Goal: Information Seeking & Learning: Learn about a topic

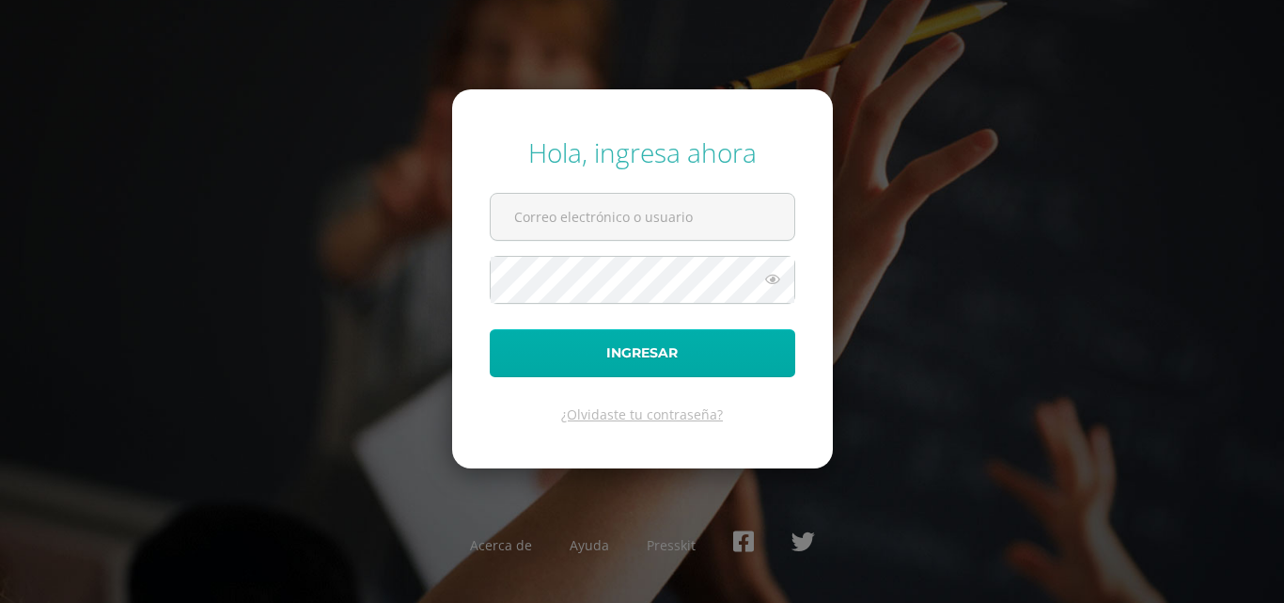
type input "[PERSON_NAME][EMAIL_ADDRESS][DOMAIN_NAME]"
click at [625, 354] on button "Ingresar" at bounding box center [643, 353] width 306 height 48
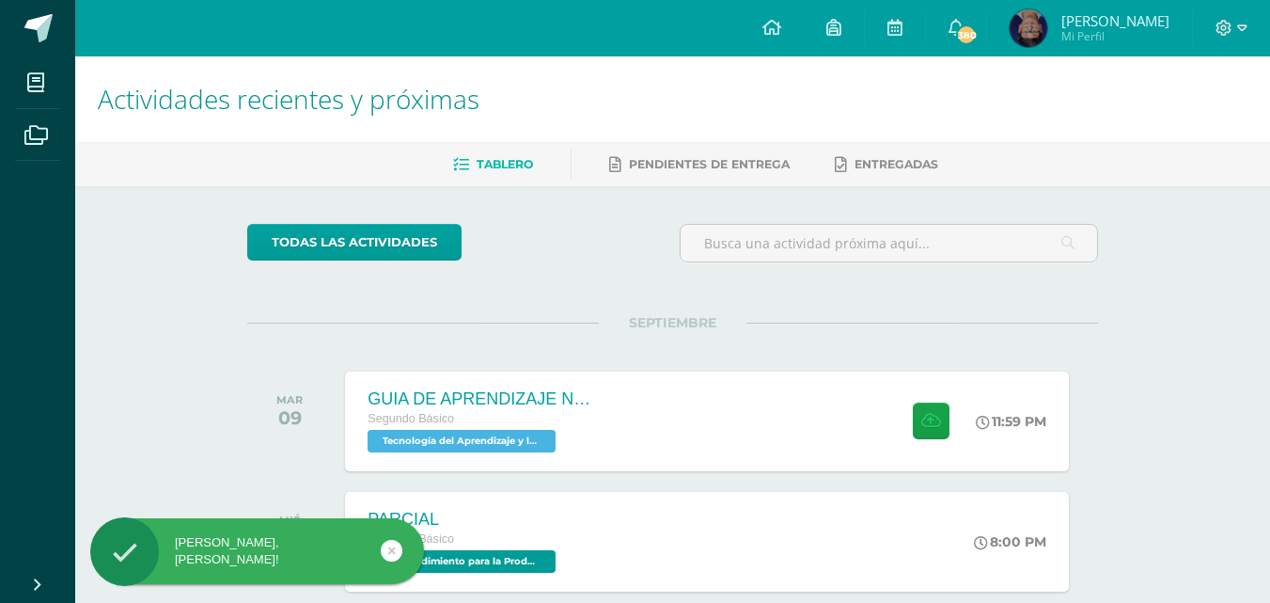
scroll to position [282, 0]
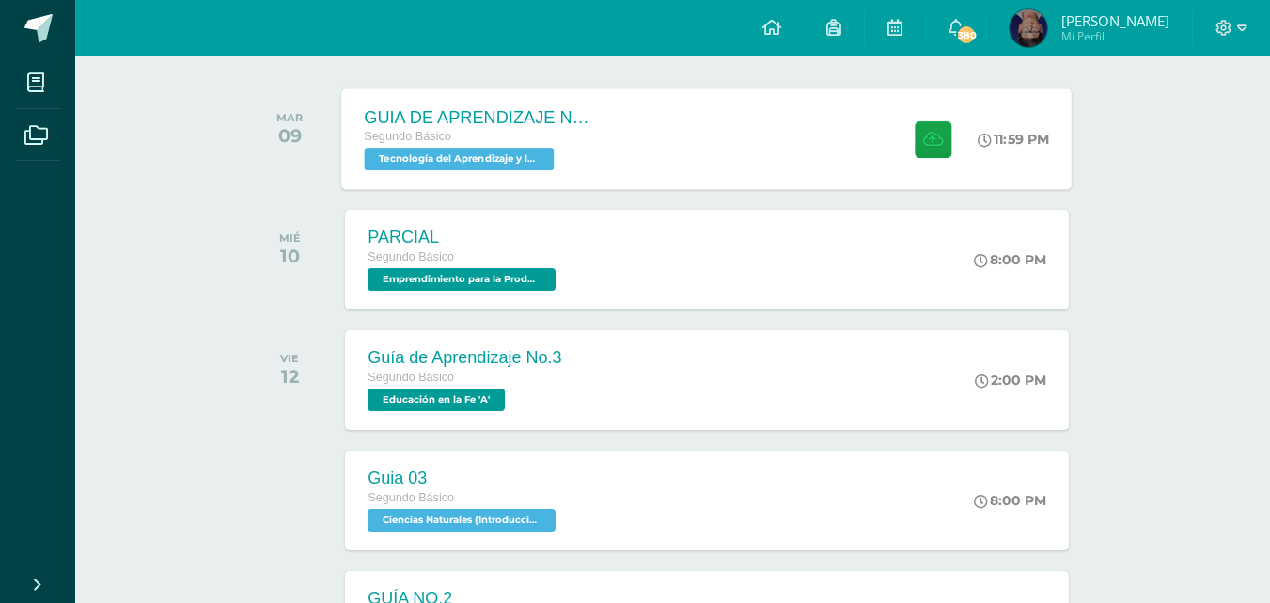
click at [632, 144] on div "GUIA DE APRENDIZAJE NO 3 Segundo Básico Tecnología del Aprendizaje y la Comunic…" at bounding box center [707, 138] width 731 height 101
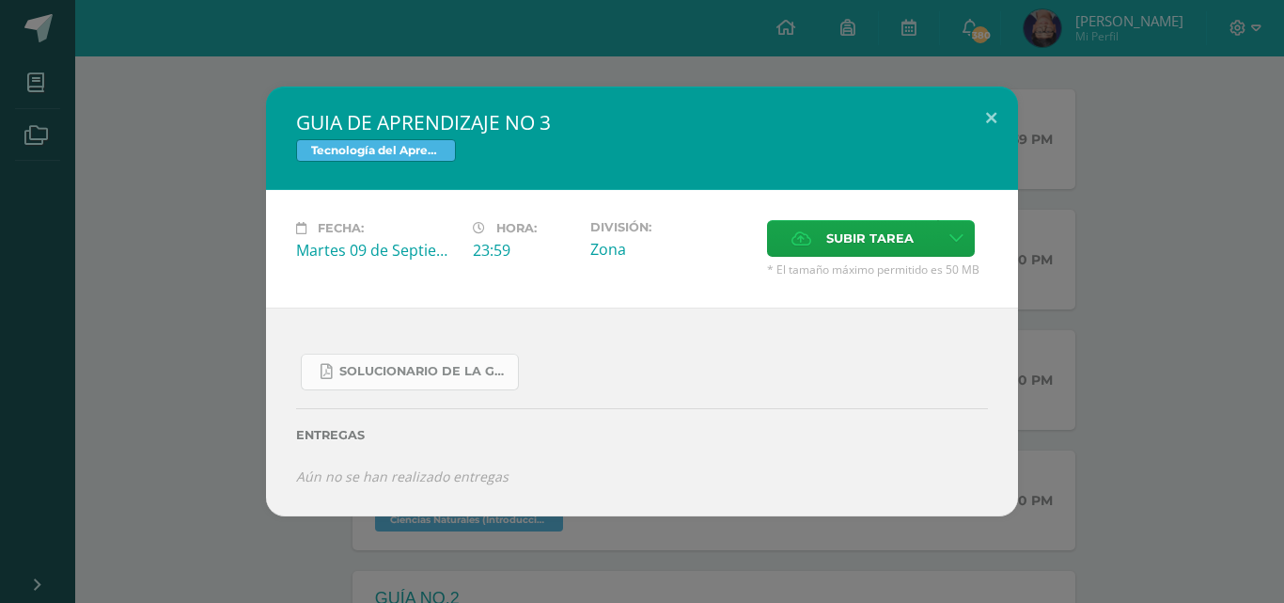
click at [496, 378] on span "SOLUCIONARIO DE LA GUIA 3 FUNCIONES..pdf" at bounding box center [423, 371] width 169 height 15
drag, startPoint x: 1150, startPoint y: 123, endPoint x: 1128, endPoint y: 113, distance: 24.0
click at [1149, 127] on div "GUIA DE APRENDIZAJE NO 3 Tecnología del Aprendizaje y la Comunicación (Informát…" at bounding box center [642, 302] width 1269 height 430
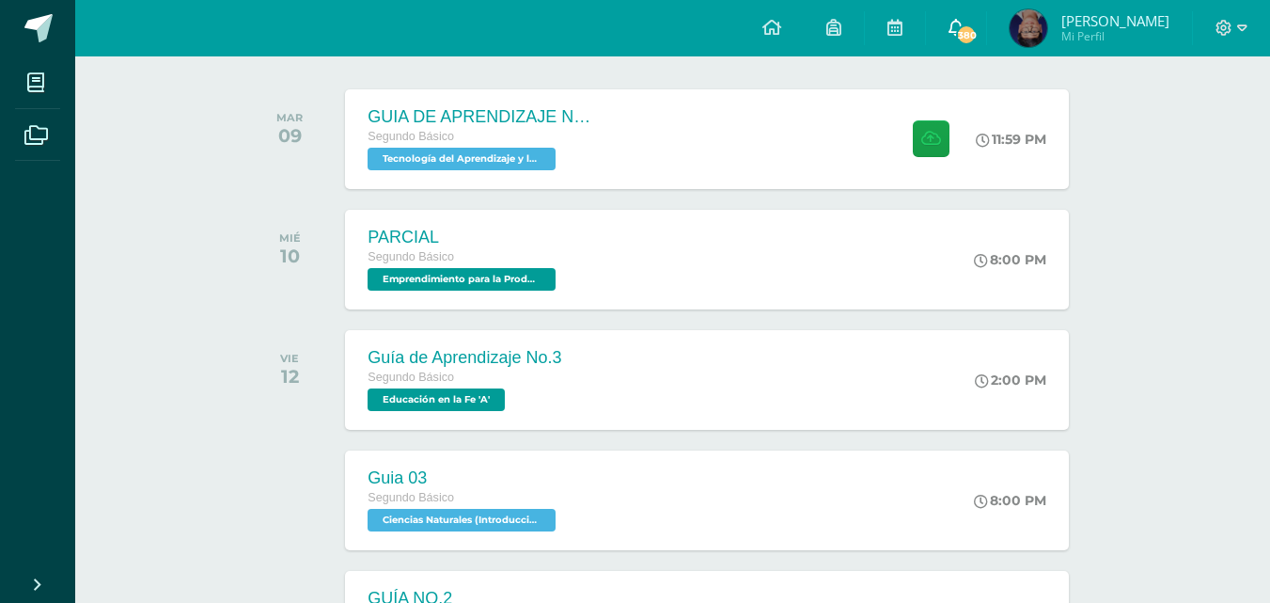
click at [977, 33] on span "380" at bounding box center [966, 34] width 21 height 21
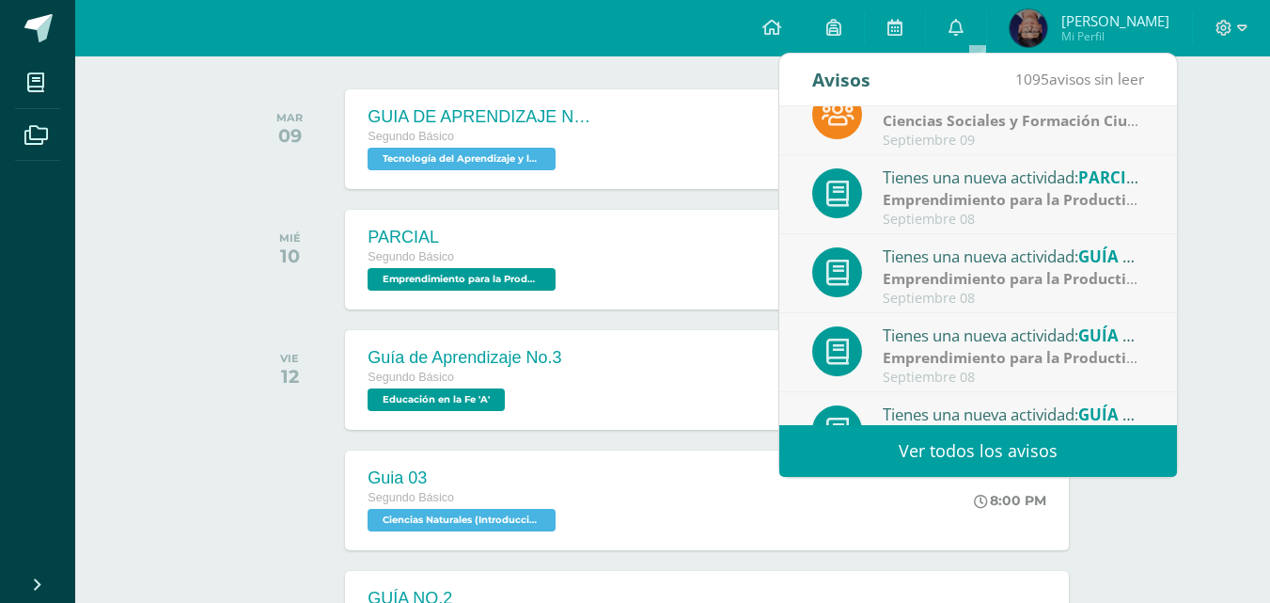
scroll to position [313, 0]
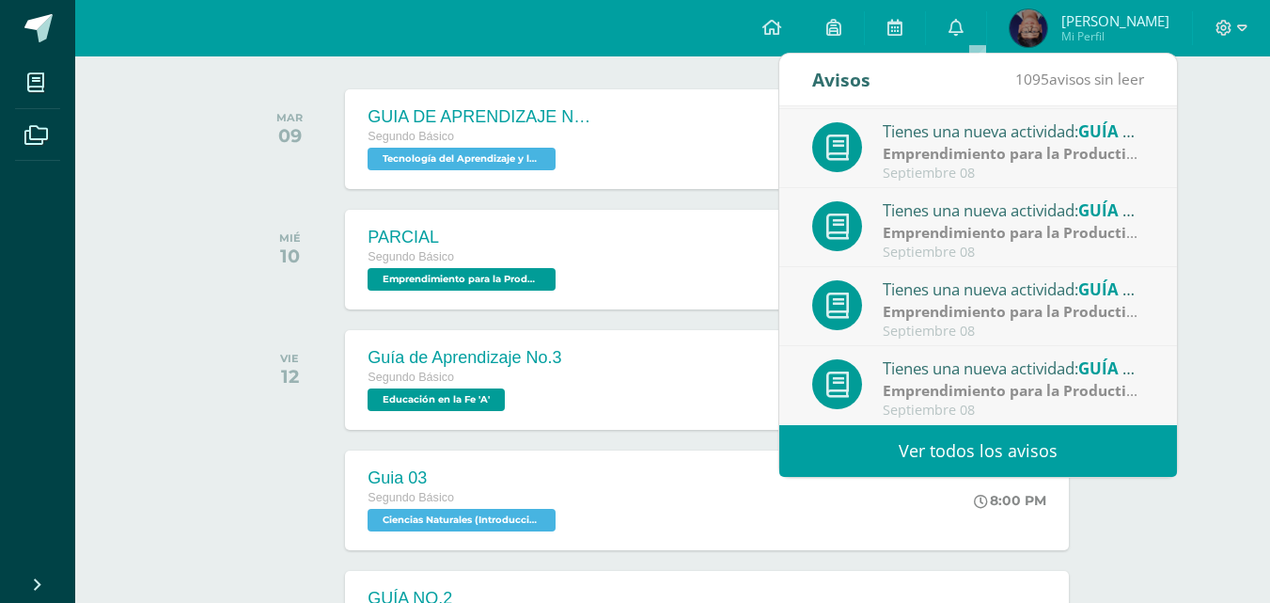
click at [1047, 463] on link "Ver todos los avisos" at bounding box center [978, 451] width 398 height 52
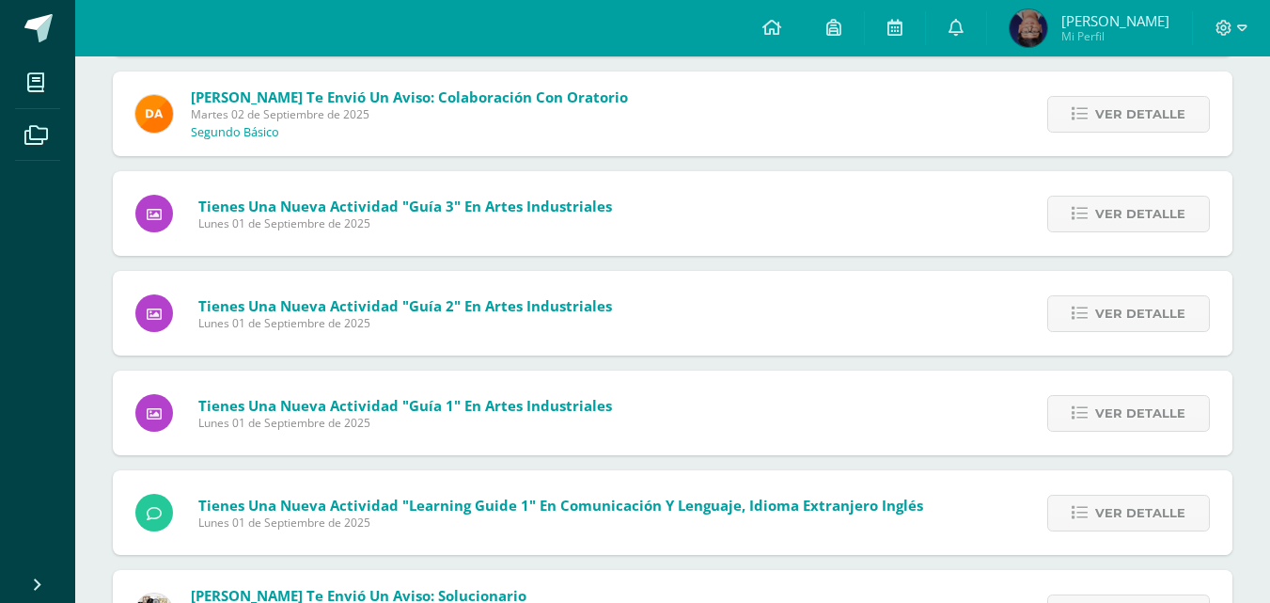
scroll to position [3296, 0]
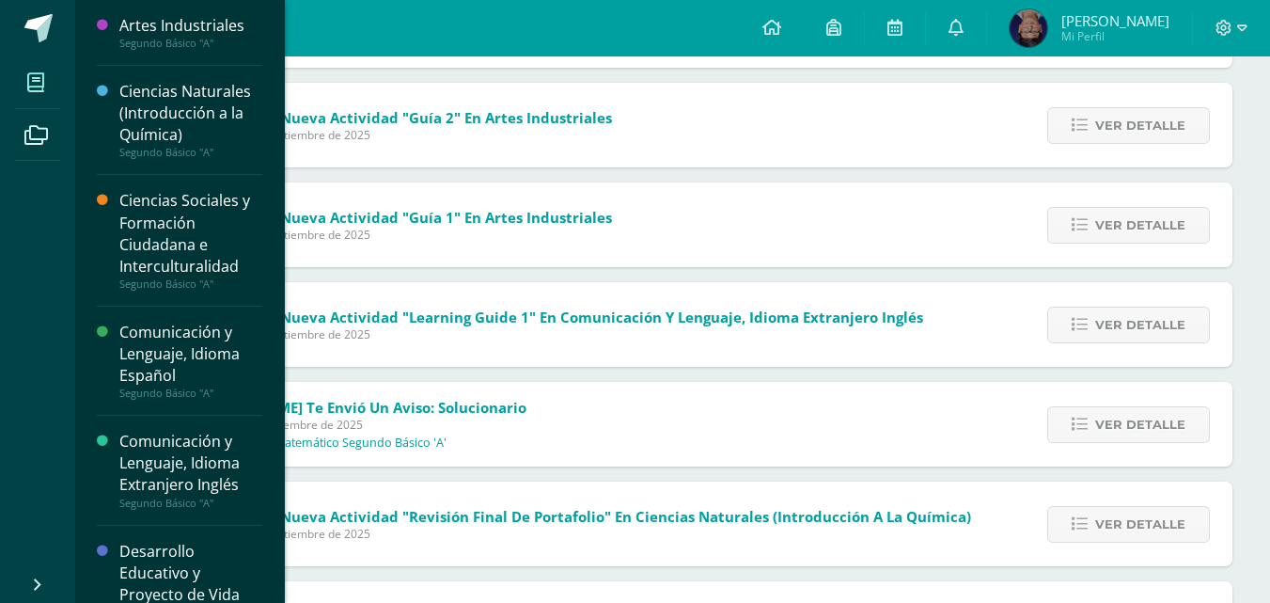
click at [22, 82] on span at bounding box center [36, 82] width 42 height 42
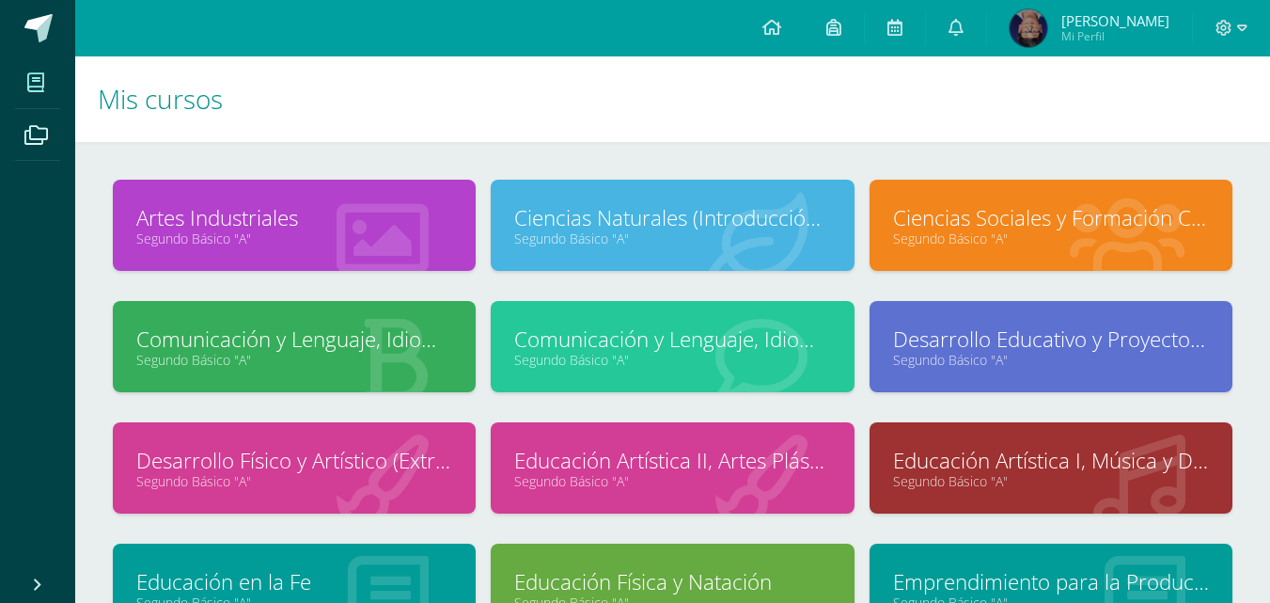
scroll to position [94, 0]
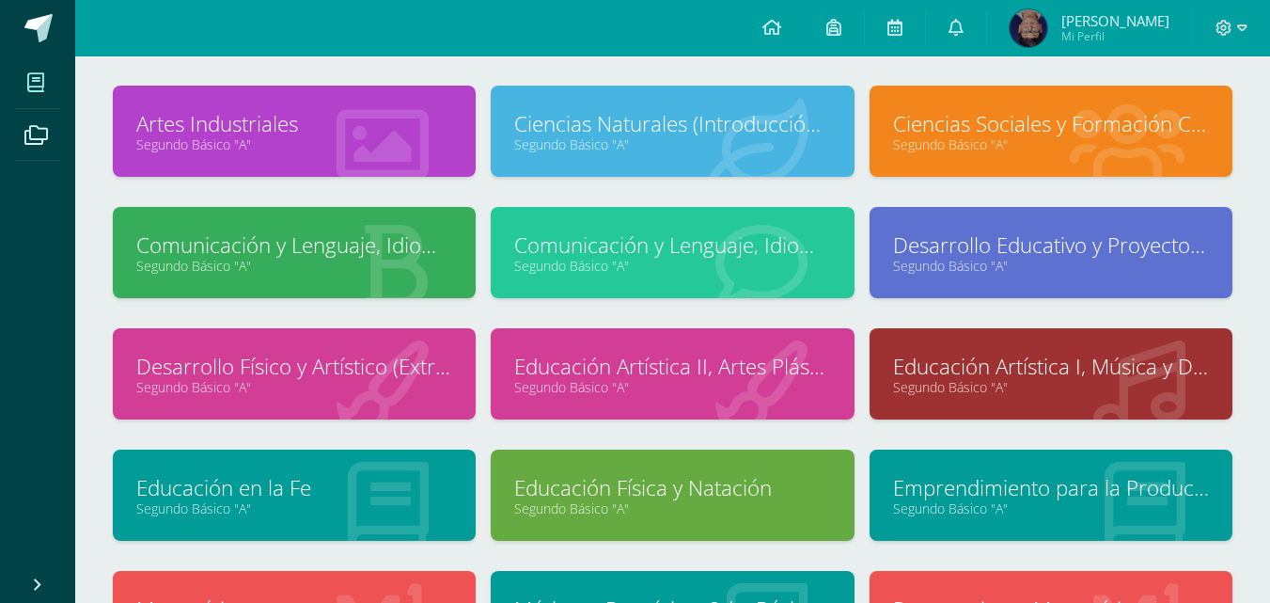
click at [1025, 502] on link "Segundo Básico "A"" at bounding box center [1051, 508] width 316 height 18
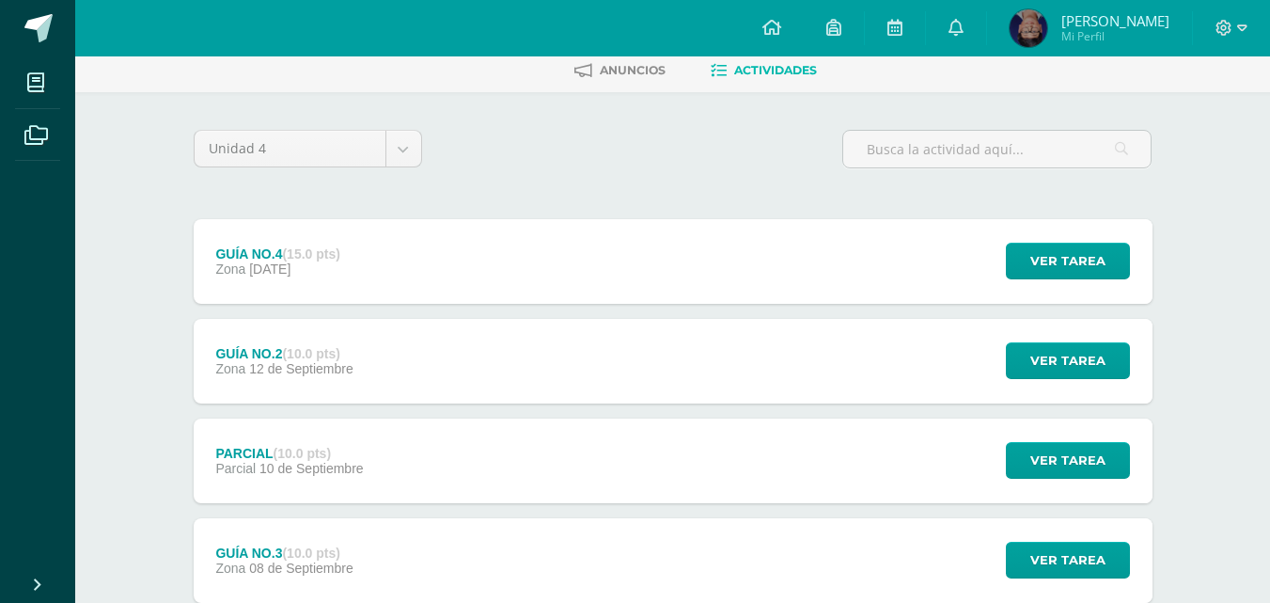
scroll to position [282, 0]
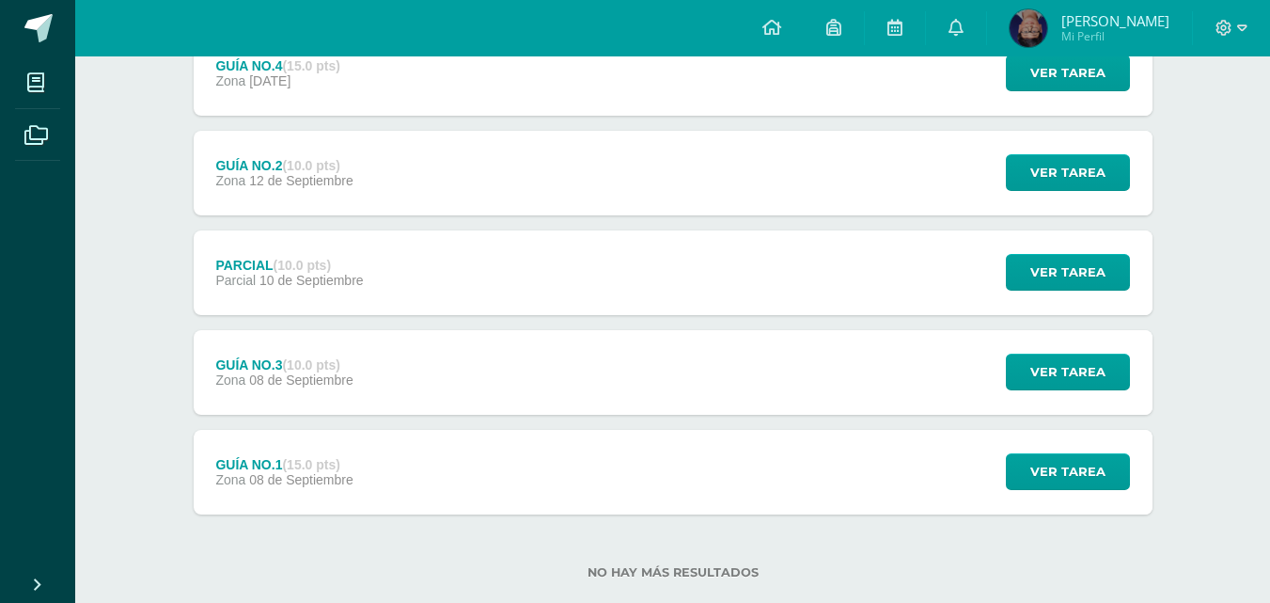
click at [398, 490] on div "GUÍA NO.1 (15.0 pts) Zona [DATE] Ver tarea GUÍA NO.1 Emprendimiento para la Pro…" at bounding box center [673, 472] width 959 height 85
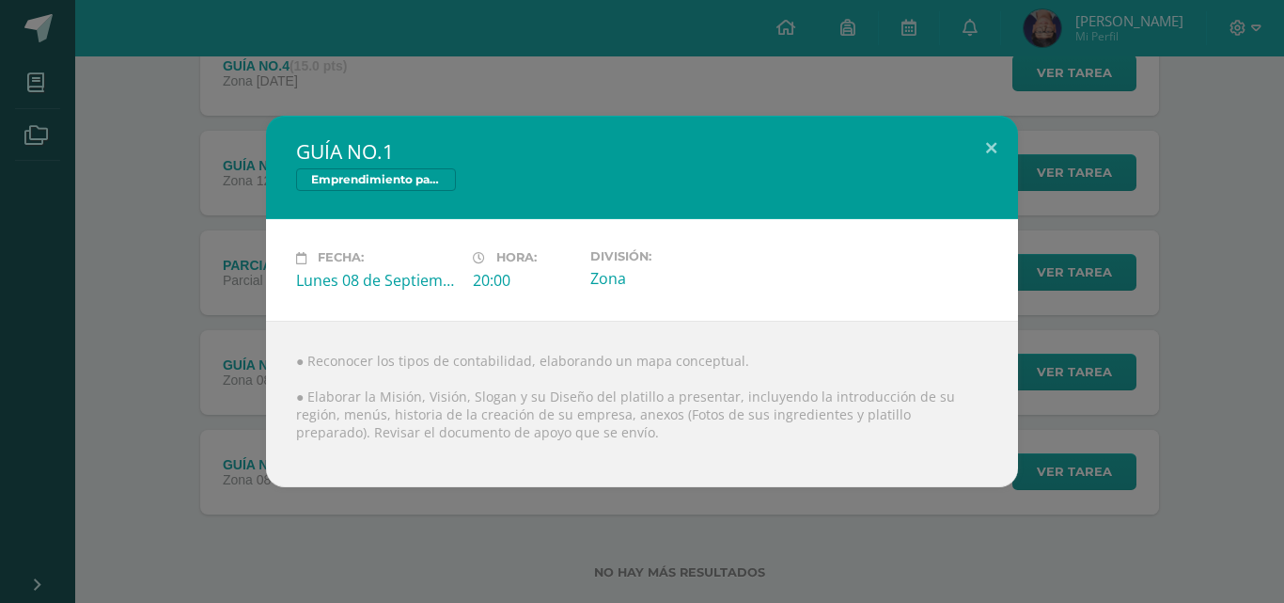
click at [161, 468] on div "GUÍA NO.1 Emprendimiento para la Productividad Fecha: [DATE] Hora: 20:00 Divisi…" at bounding box center [642, 301] width 1269 height 370
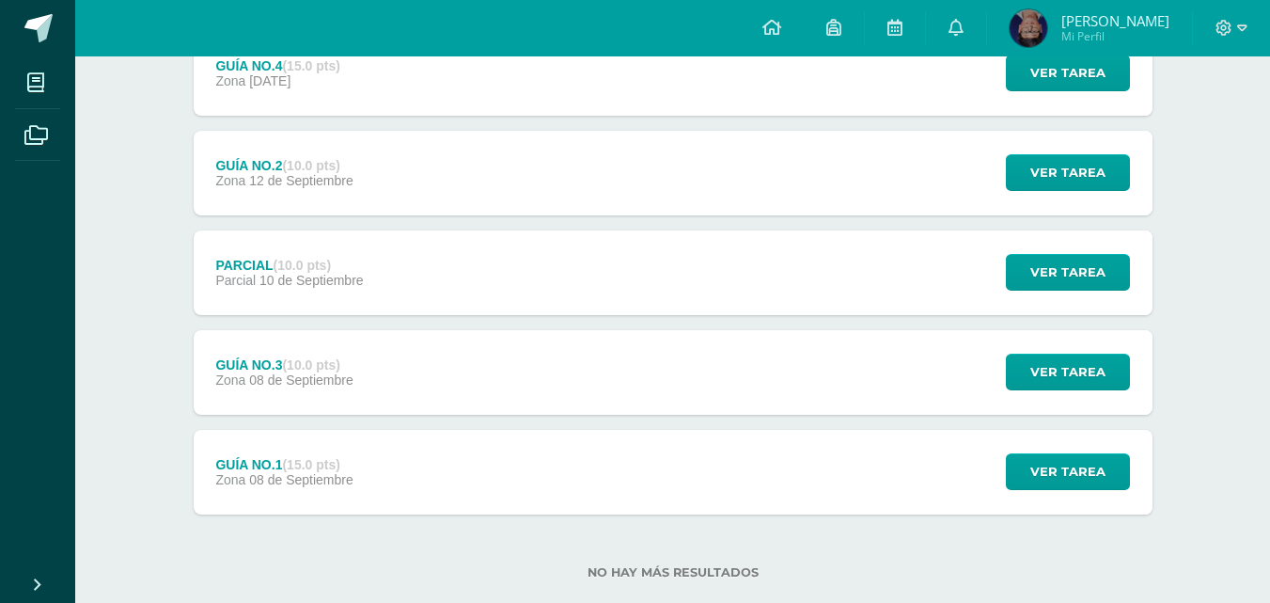
scroll to position [94, 0]
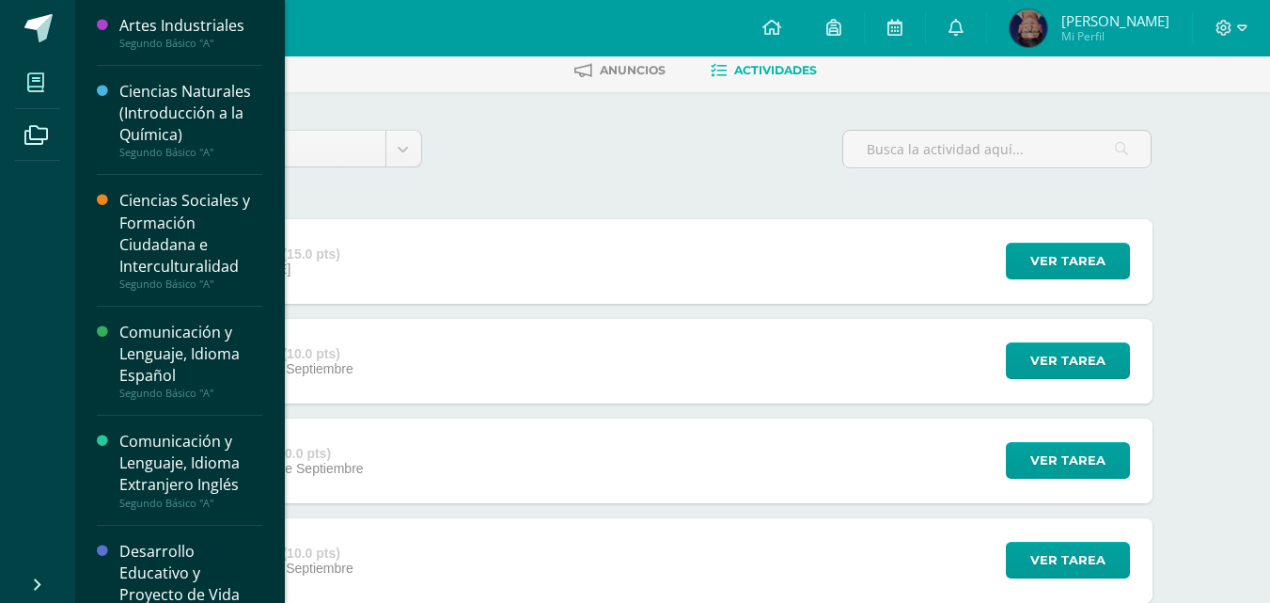
click at [30, 78] on icon at bounding box center [35, 82] width 17 height 19
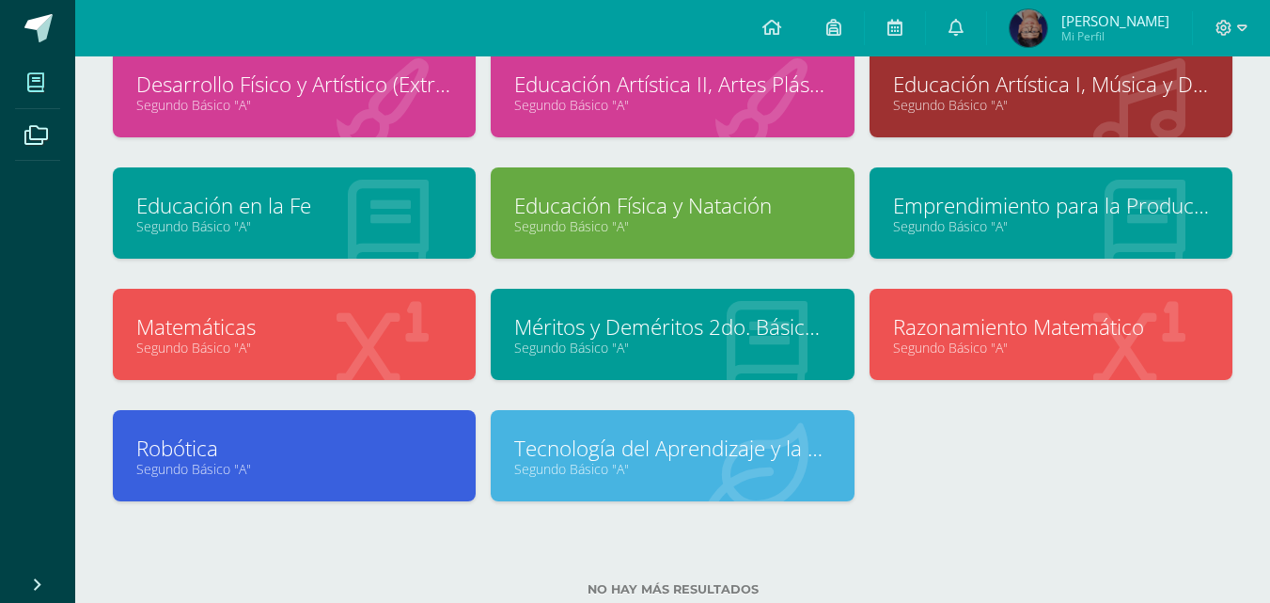
scroll to position [430, 0]
